Goal: Task Accomplishment & Management: Manage account settings

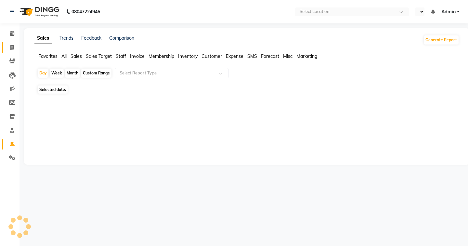
click at [11, 47] on icon at bounding box center [12, 47] width 4 height 5
select select "en"
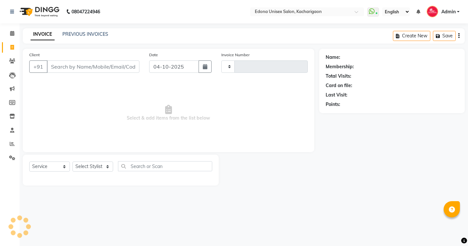
click at [71, 33] on link "PREVIOUS INVOICES" at bounding box center [85, 34] width 46 height 6
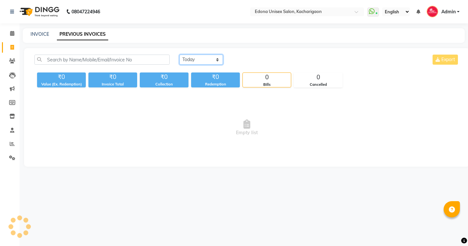
click at [190, 58] on select "Today Yesterday Custom Range" at bounding box center [201, 60] width 44 height 10
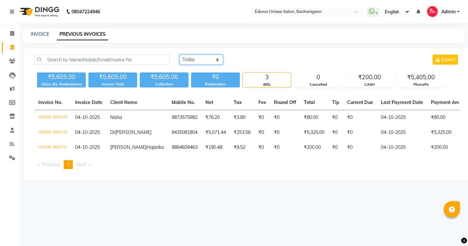
select select "yesterday"
click at [179, 55] on select "Today Yesterday Custom Range" at bounding box center [201, 60] width 44 height 10
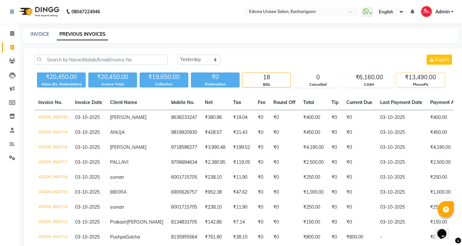
click at [424, 82] on div "PhonePe" at bounding box center [421, 85] width 48 height 6
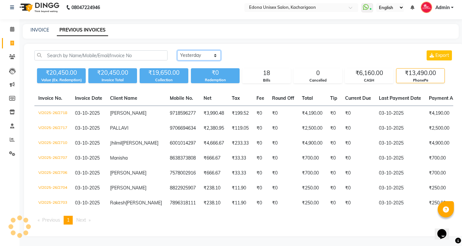
click at [197, 50] on select "Today Yesterday Custom Range" at bounding box center [199, 55] width 44 height 10
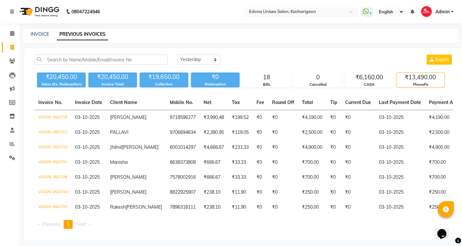
click at [279, 8] on div "Select Location × Edona Unisex Salon, Kacharigaon" at bounding box center [302, 11] width 114 height 9
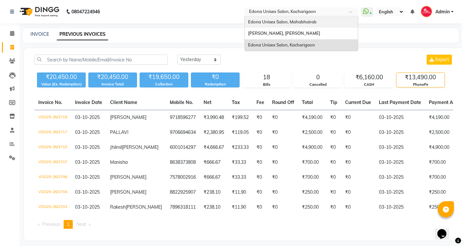
click at [296, 23] on span "Edona Unisex Salon, Mahabhairab" at bounding box center [282, 21] width 69 height 5
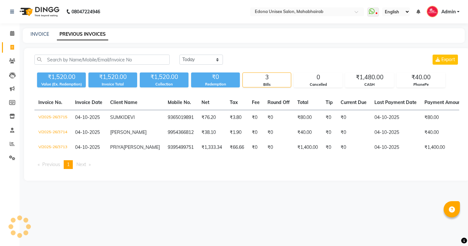
select select "en"
click at [195, 60] on select "Today Yesterday Custom Range" at bounding box center [201, 60] width 44 height 10
select select "yesterday"
click at [179, 55] on select "Today Yesterday Custom Range" at bounding box center [201, 60] width 44 height 10
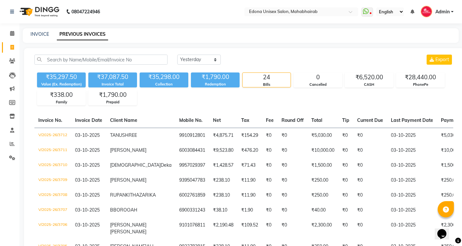
click at [421, 80] on div "₹28,440.00" at bounding box center [421, 77] width 48 height 9
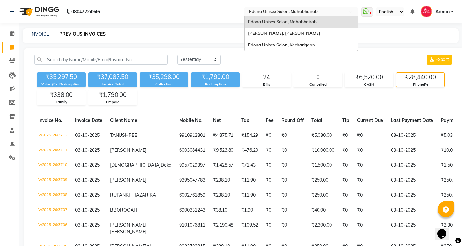
click at [272, 14] on input "text" at bounding box center [295, 12] width 94 height 6
click at [301, 45] on span "Edona Unisex Salon, Kacharigaon" at bounding box center [281, 44] width 67 height 5
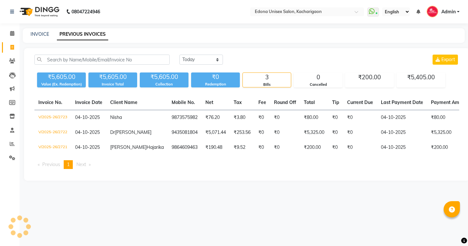
select select "en"
click at [206, 58] on select "Today Yesterday Custom Range" at bounding box center [201, 60] width 44 height 10
select select "yesterday"
click at [179, 55] on select "Today Yesterday Custom Range" at bounding box center [201, 60] width 44 height 10
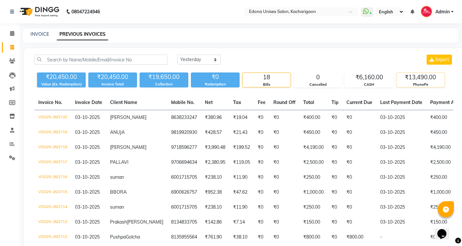
click at [431, 87] on div "PhonePe" at bounding box center [421, 85] width 48 height 6
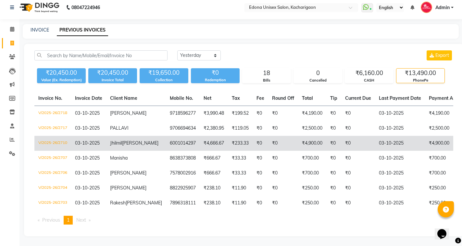
scroll to position [23, 0]
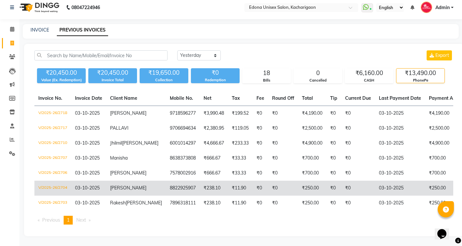
click at [51, 181] on td "V/2025-26/2704" at bounding box center [52, 188] width 37 height 15
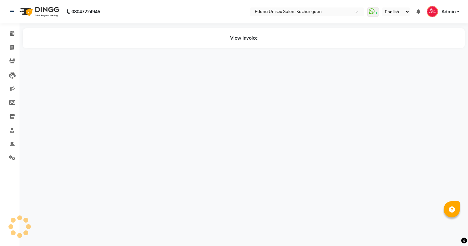
select select "en"
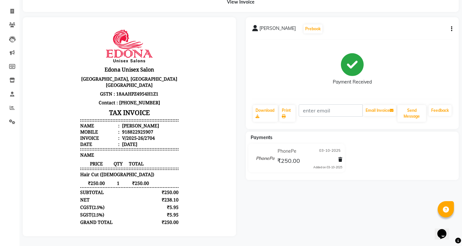
scroll to position [42, 0]
click at [371, 213] on div "[PERSON_NAME] Prebook Payment Received Download Print Email Invoice Send Messag…" at bounding box center [352, 126] width 223 height 219
